Goal: Task Accomplishment & Management: Manage account settings

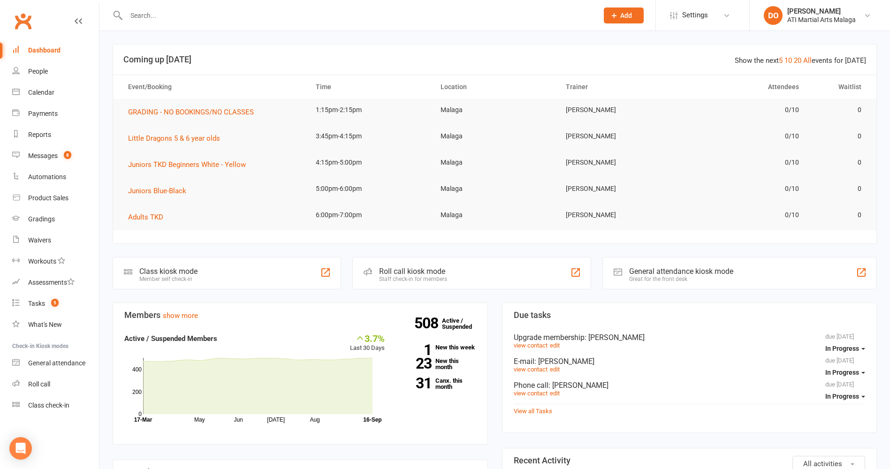
click at [292, 17] on input "text" at bounding box center [357, 15] width 468 height 13
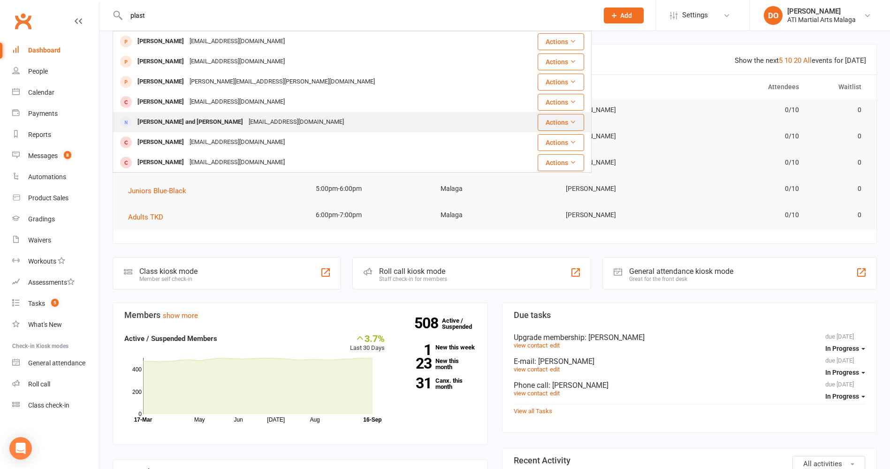
type input "plast"
click at [246, 116] on div "[EMAIL_ADDRESS][DOMAIN_NAME]" at bounding box center [296, 122] width 101 height 14
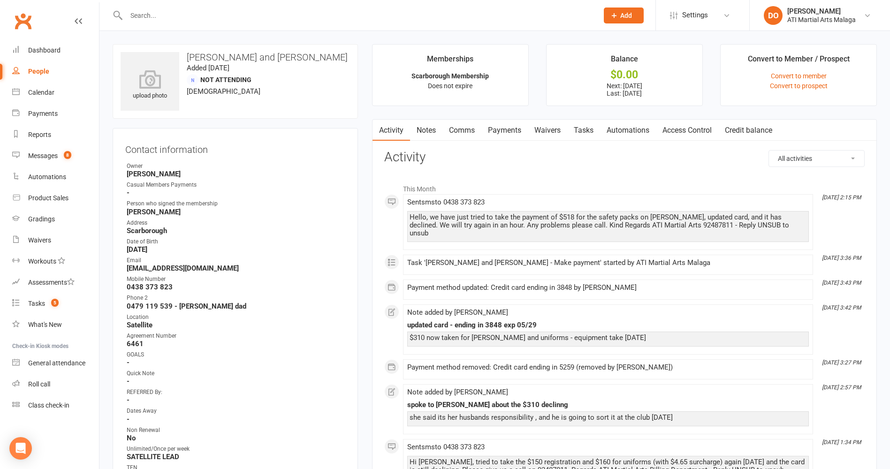
click at [419, 127] on link "Notes" at bounding box center [426, 131] width 32 height 22
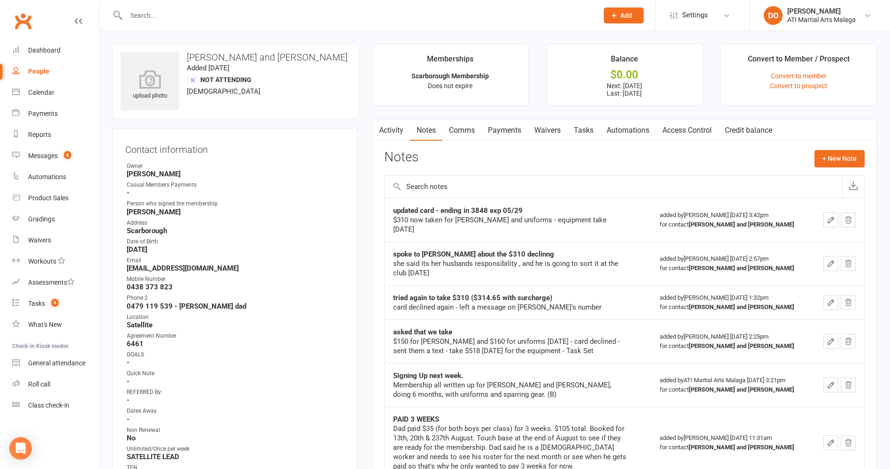
click at [456, 136] on link "Comms" at bounding box center [462, 131] width 39 height 22
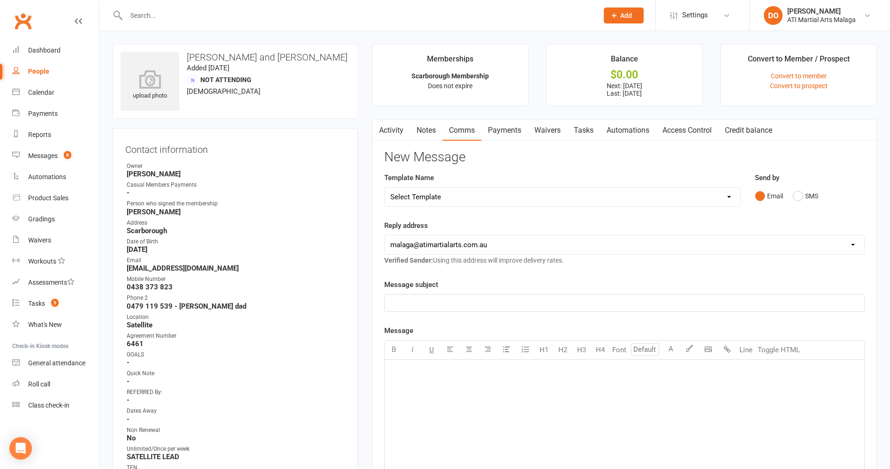
click at [387, 129] on link "Activity" at bounding box center [392, 131] width 38 height 22
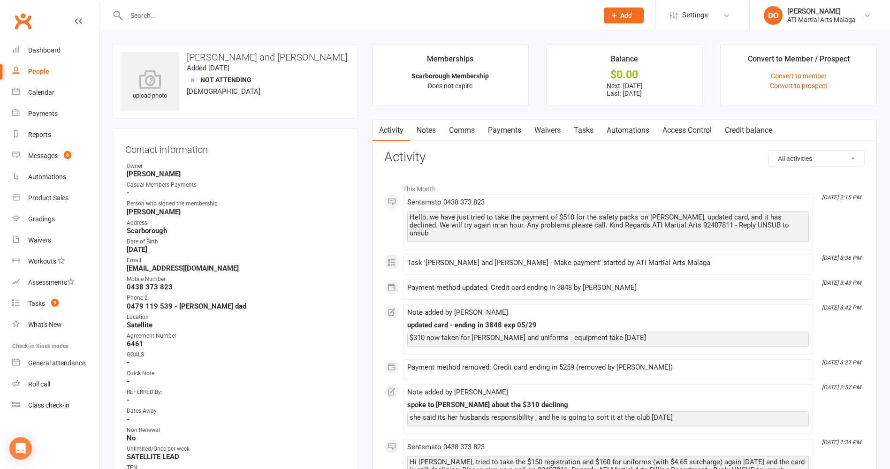
click at [430, 134] on link "Notes" at bounding box center [426, 131] width 32 height 22
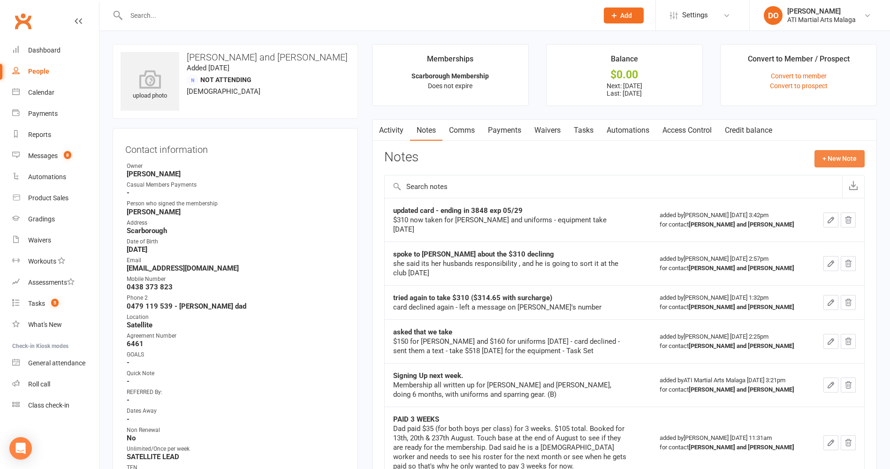
click at [835, 156] on button "+ New Note" at bounding box center [840, 158] width 50 height 17
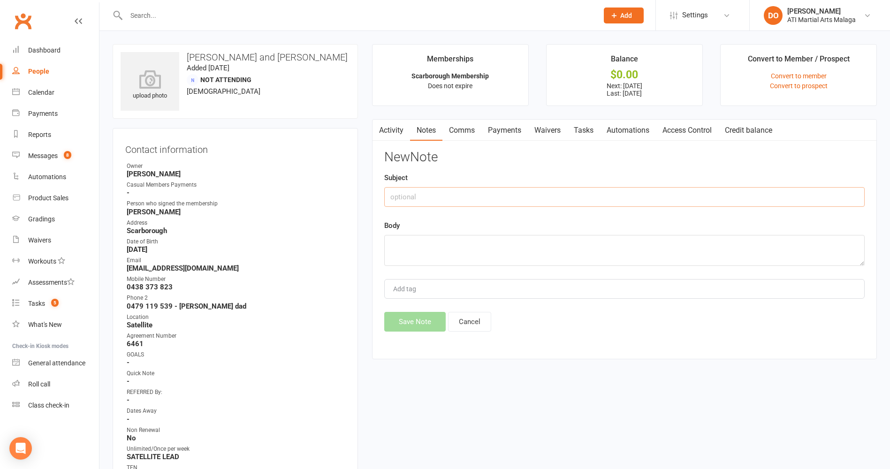
click at [390, 197] on input "text" at bounding box center [624, 197] width 481 height 20
type input "$518 for 2 spar packs"
click at [440, 247] on textarea at bounding box center [624, 250] width 481 height 31
type textarea "money now taken from card on file - PAID"
click at [411, 322] on button "Save Note" at bounding box center [414, 322] width 61 height 20
